Goal: Information Seeking & Learning: Learn about a topic

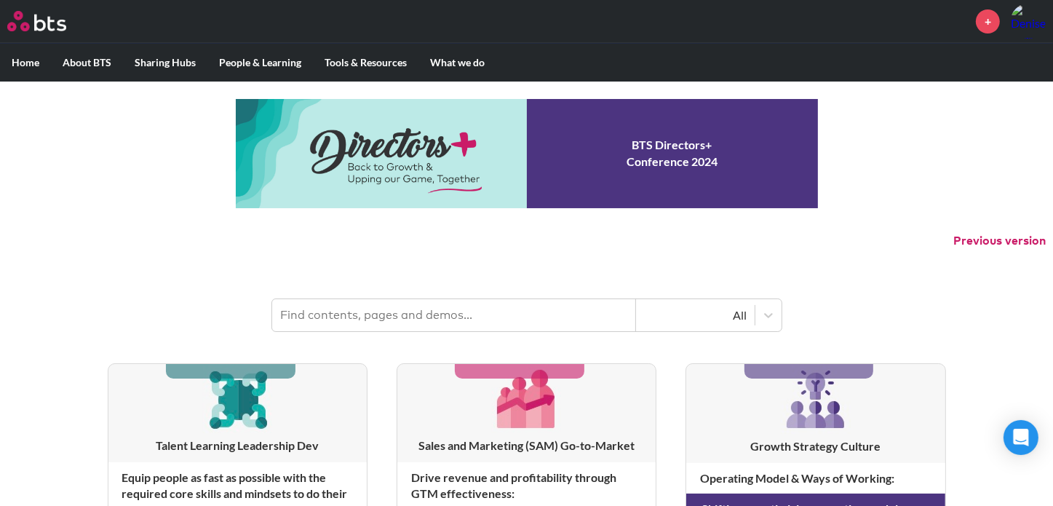
click at [424, 314] on input "text" at bounding box center [454, 315] width 364 height 32
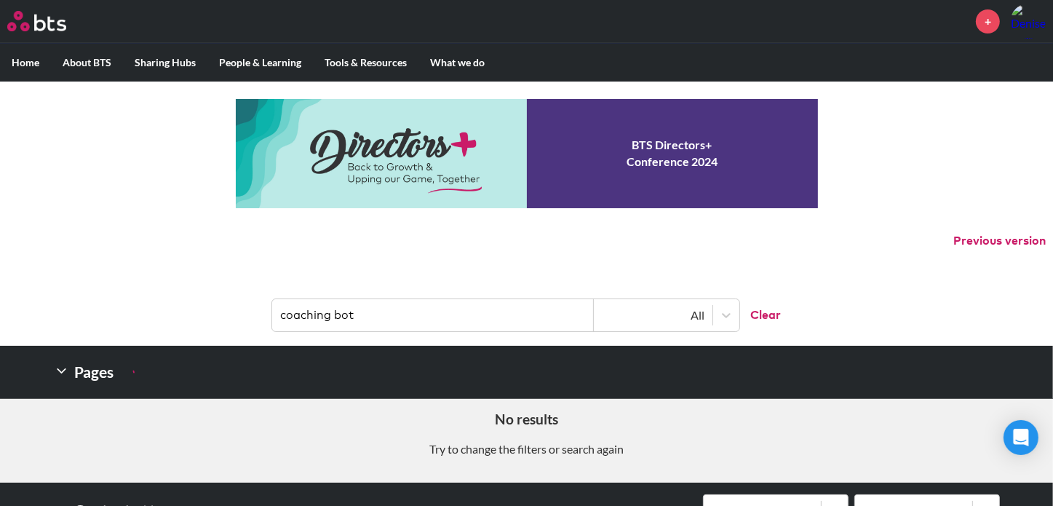
click at [280, 314] on input "coaching bot" at bounding box center [433, 315] width 322 height 32
drag, startPoint x: 348, startPoint y: 313, endPoint x: 447, endPoint y: 320, distance: 99.2
click at [447, 320] on input "AI coaching bot" at bounding box center [433, 315] width 322 height 32
drag, startPoint x: 298, startPoint y: 312, endPoint x: 426, endPoint y: 303, distance: 127.7
click at [426, 303] on input "AI coaching" at bounding box center [433, 315] width 322 height 32
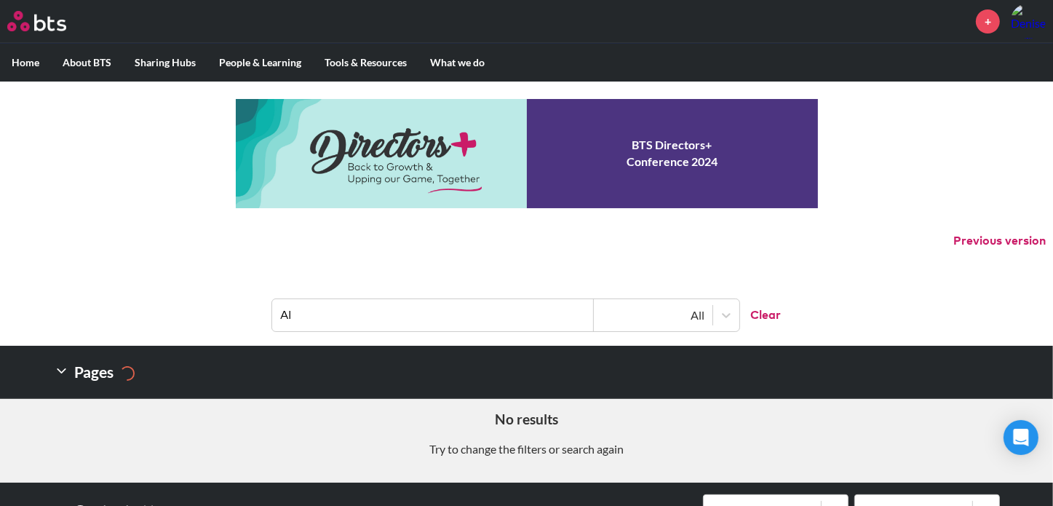
type input "AI"
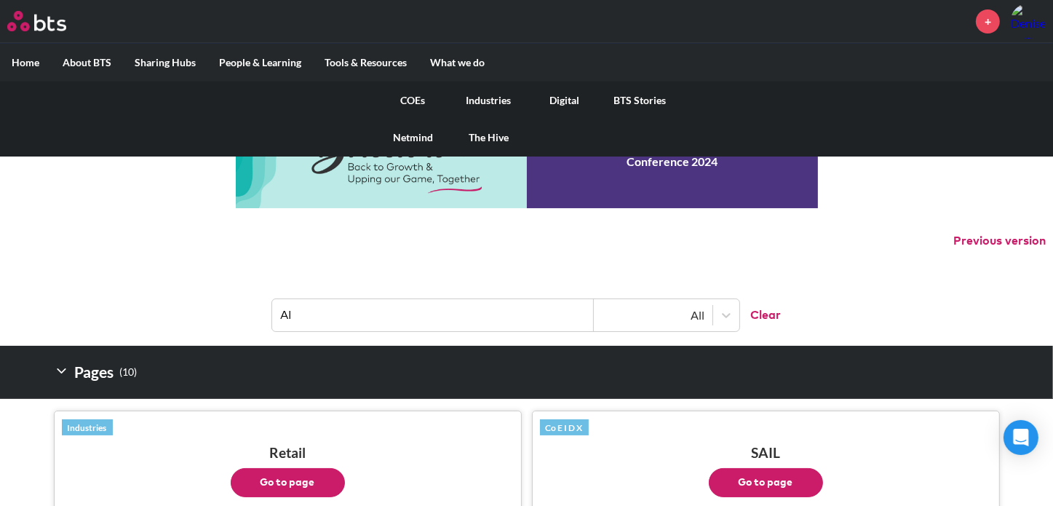
click at [414, 103] on link "COEs" at bounding box center [413, 100] width 76 height 38
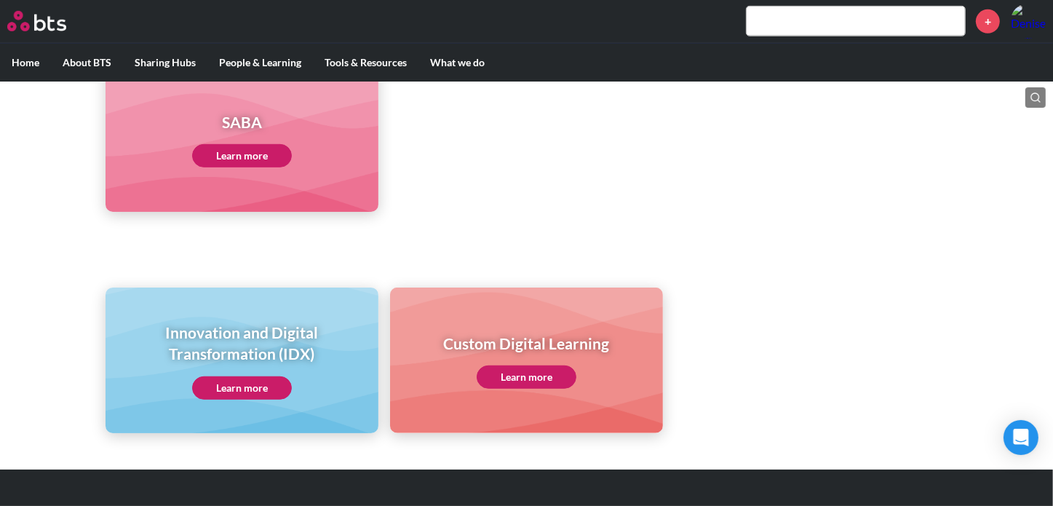
scroll to position [829, 0]
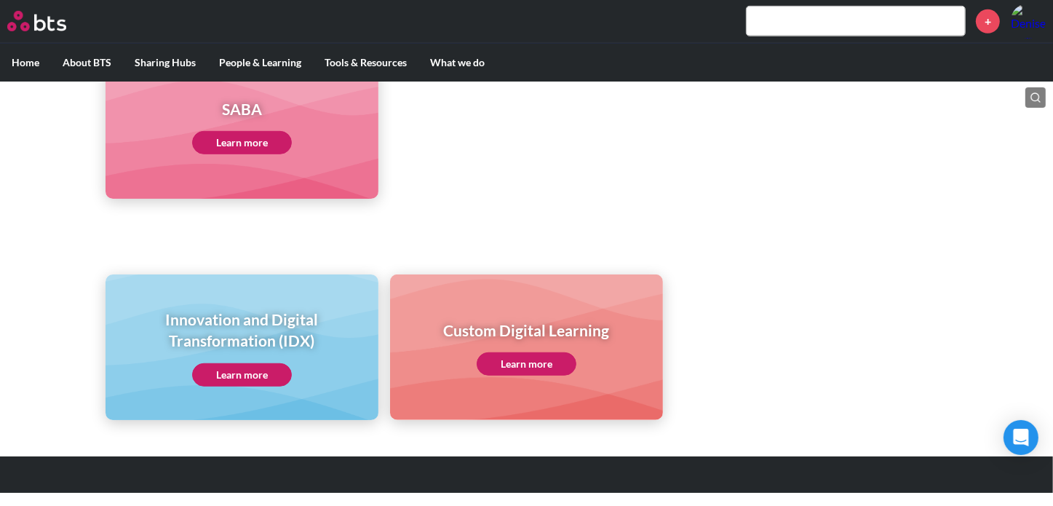
click at [533, 366] on link "Learn more" at bounding box center [527, 363] width 100 height 23
click at [250, 378] on link "Learn more" at bounding box center [242, 374] width 100 height 23
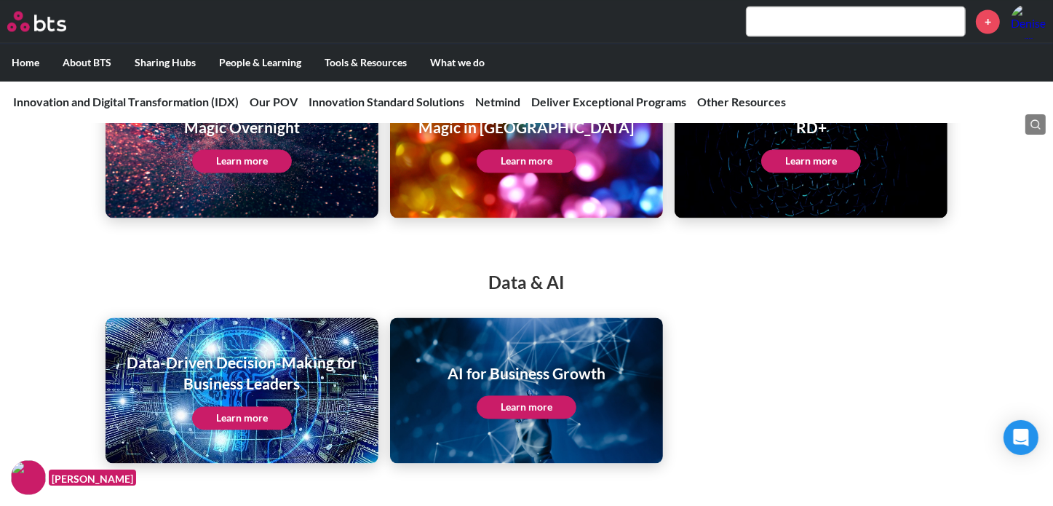
scroll to position [2759, 0]
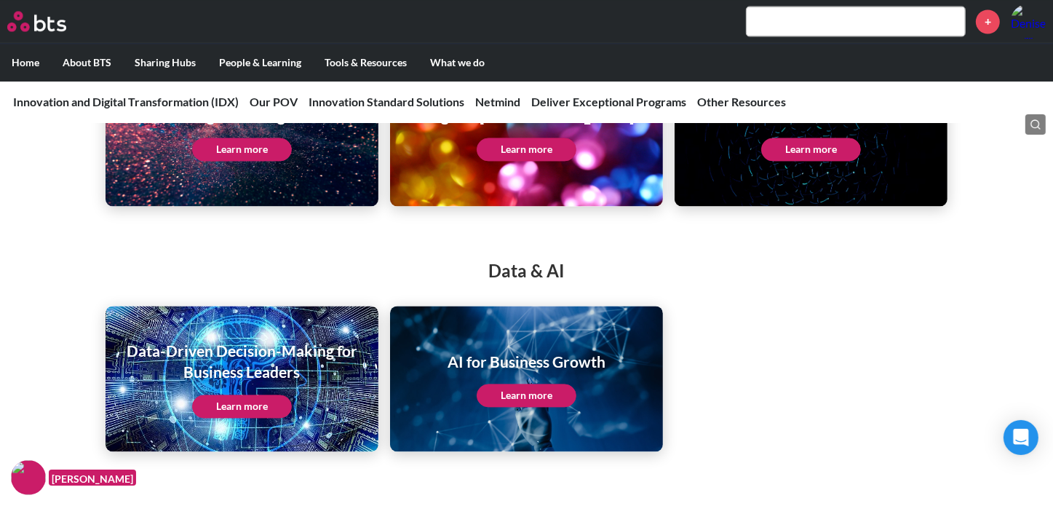
click at [557, 398] on link "Learn more" at bounding box center [527, 394] width 100 height 23
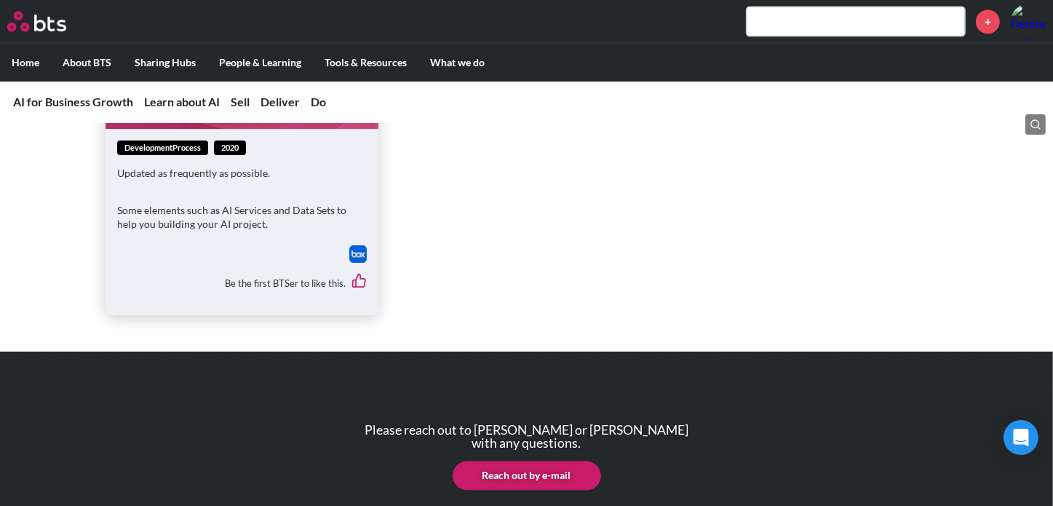
scroll to position [2942, 0]
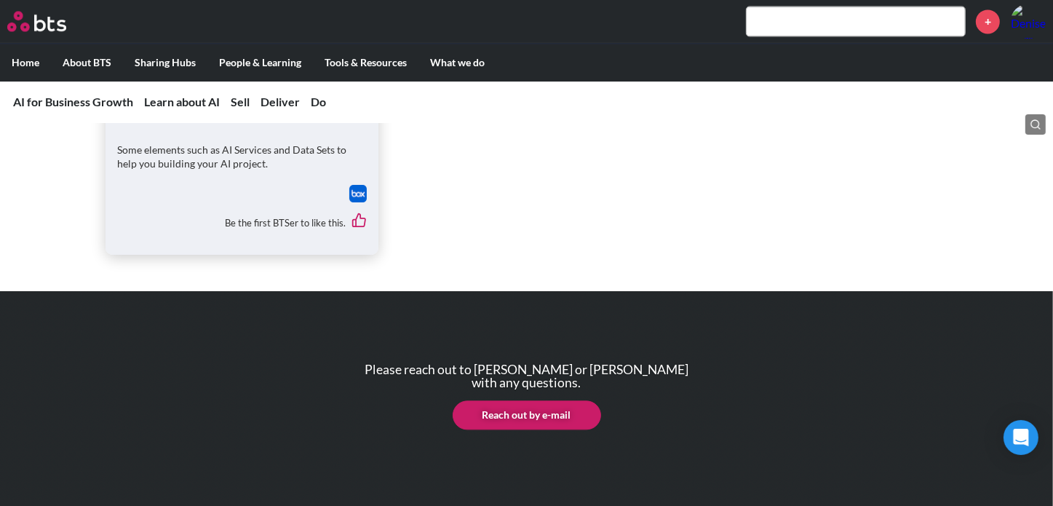
click at [20, 58] on label "Home" at bounding box center [25, 63] width 51 height 38
click at [0, 0] on input "Home" at bounding box center [0, 0] width 0 height 0
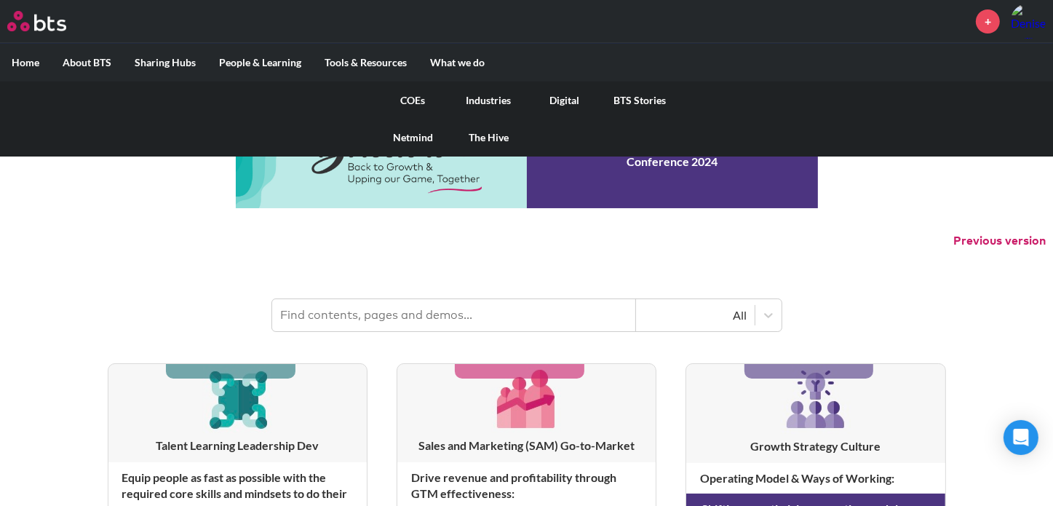
click at [412, 98] on link "COEs" at bounding box center [413, 100] width 76 height 38
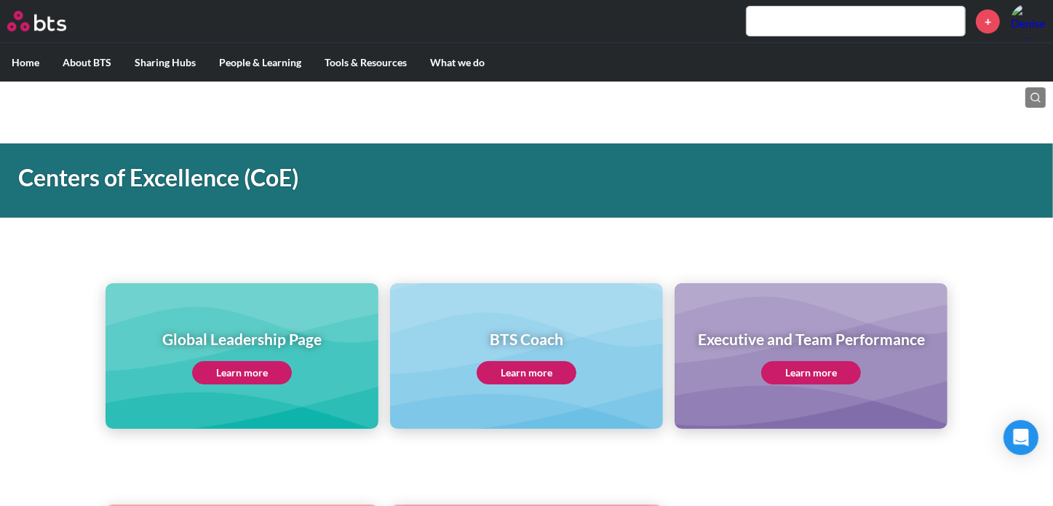
click at [538, 365] on link "Learn more" at bounding box center [527, 372] width 100 height 23
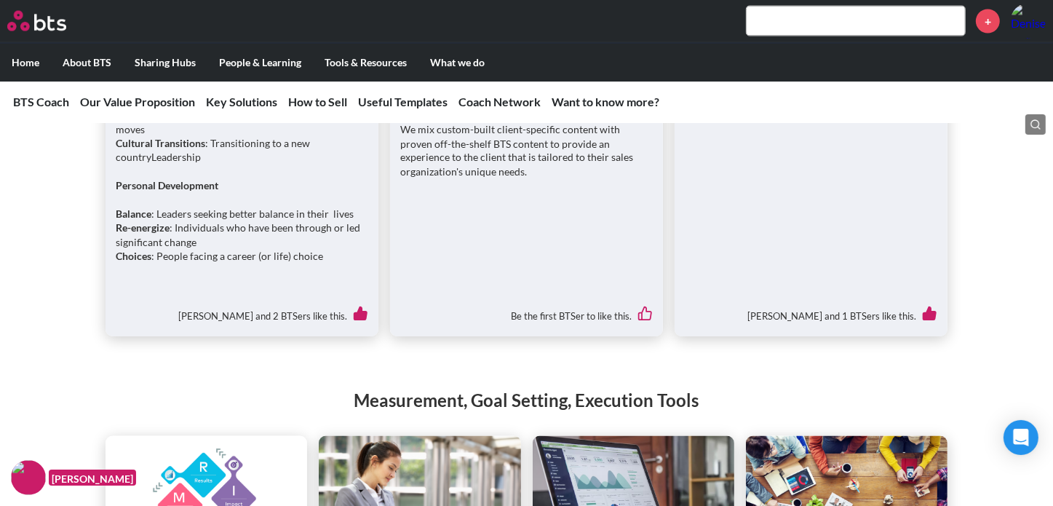
scroll to position [2917, 0]
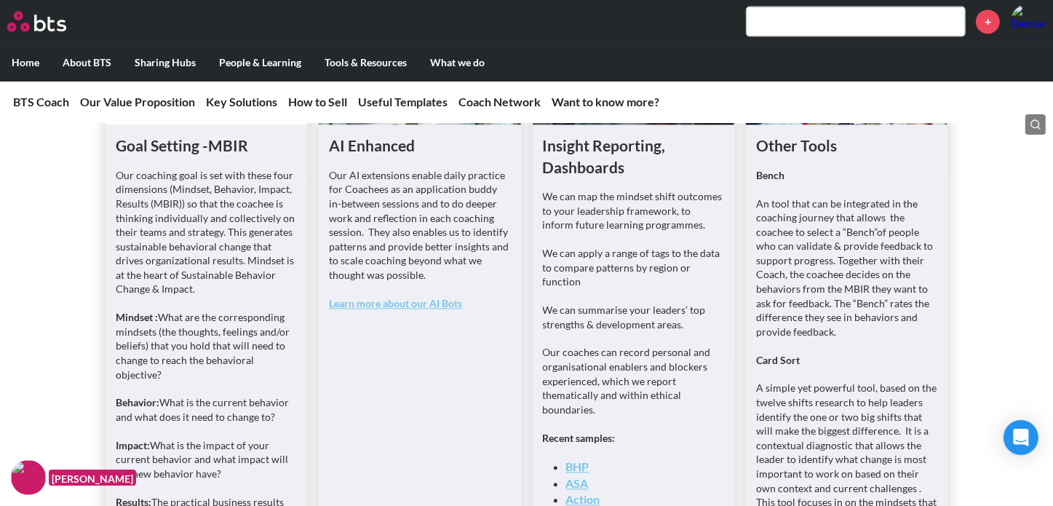
click at [434, 297] on link "Learn more about our AI Bots" at bounding box center [395, 303] width 133 height 12
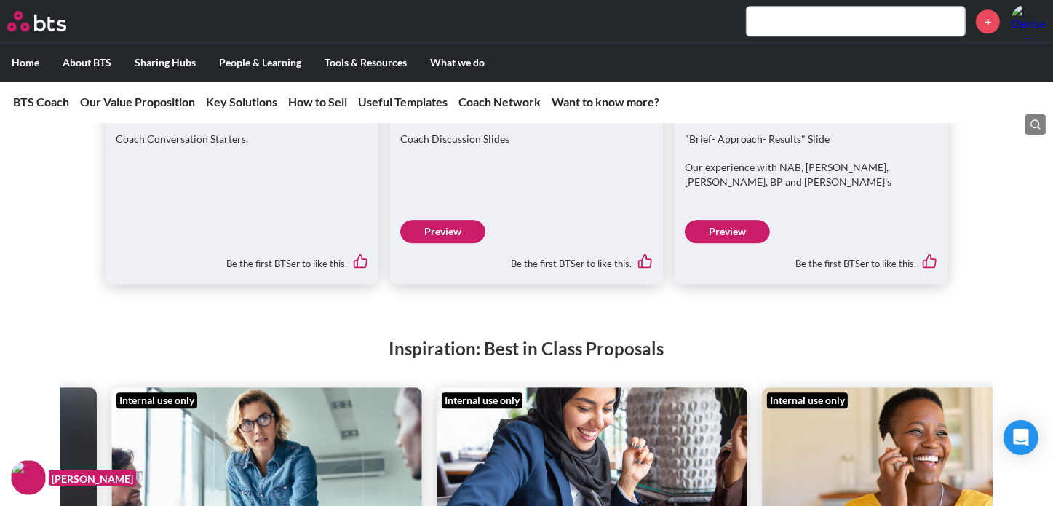
scroll to position [4159, 0]
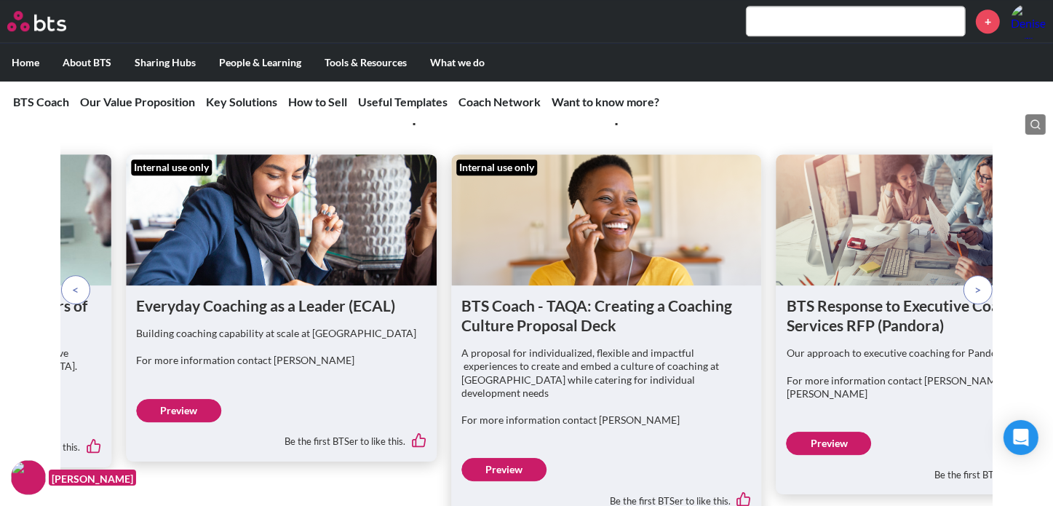
click at [984, 275] on p at bounding box center [977, 289] width 29 height 29
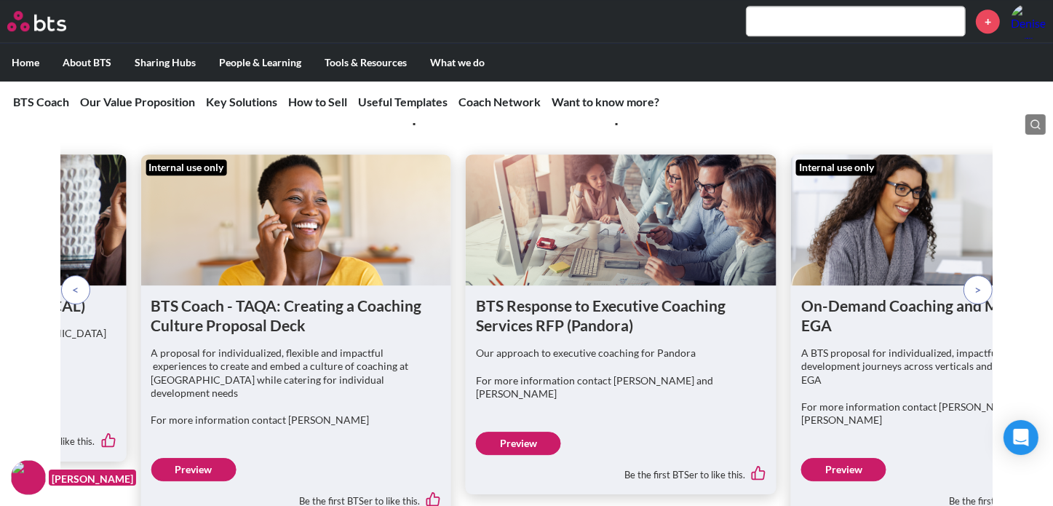
click at [979, 282] on span at bounding box center [977, 290] width 7 height 16
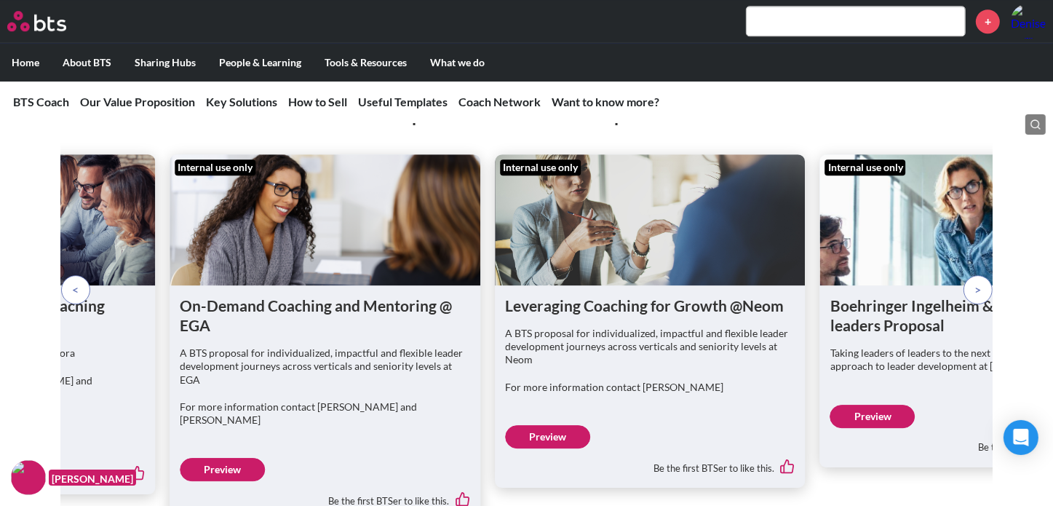
click at [979, 282] on span at bounding box center [977, 290] width 7 height 16
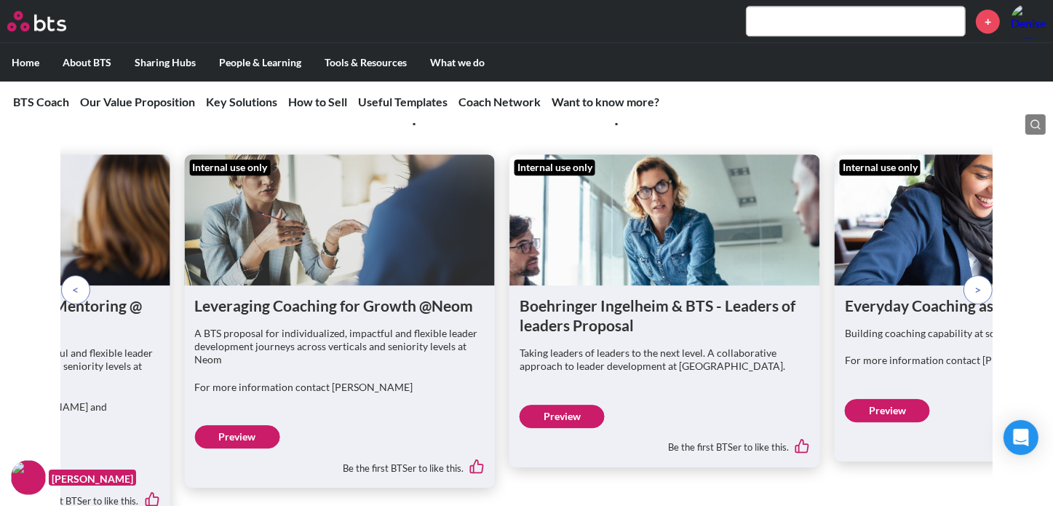
click at [976, 282] on span at bounding box center [977, 290] width 7 height 16
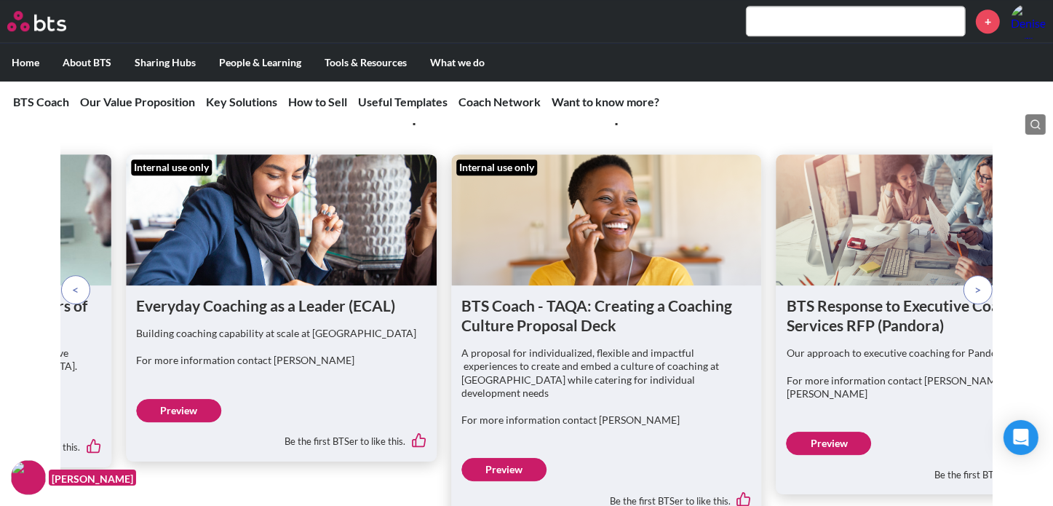
click at [976, 282] on span at bounding box center [977, 290] width 7 height 16
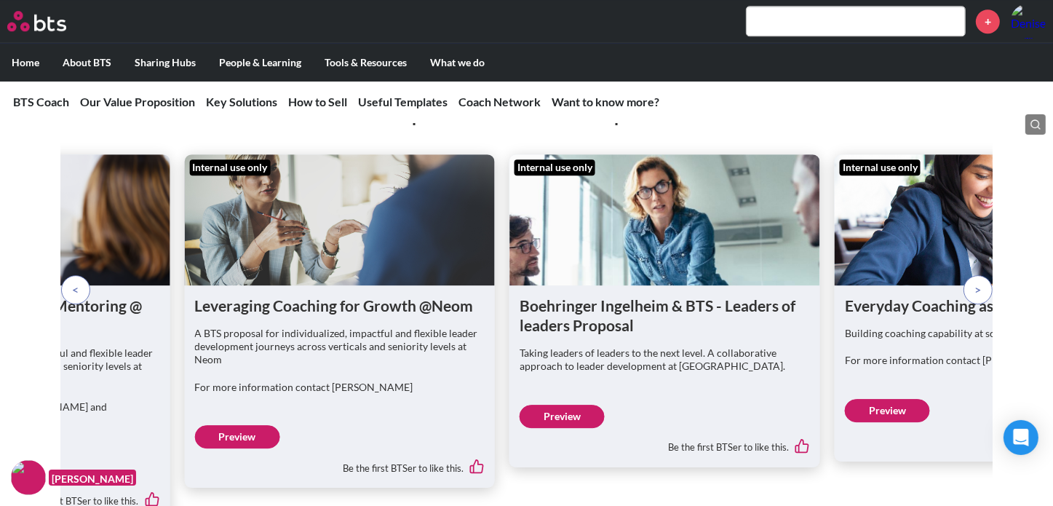
click at [976, 282] on span at bounding box center [977, 290] width 7 height 16
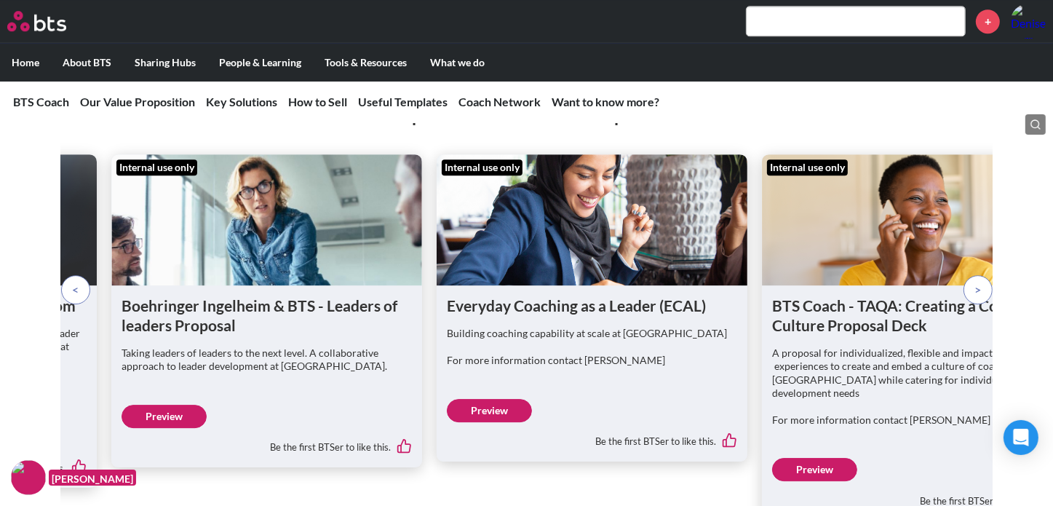
click at [976, 282] on span at bounding box center [977, 290] width 7 height 16
